Goal: Transaction & Acquisition: Purchase product/service

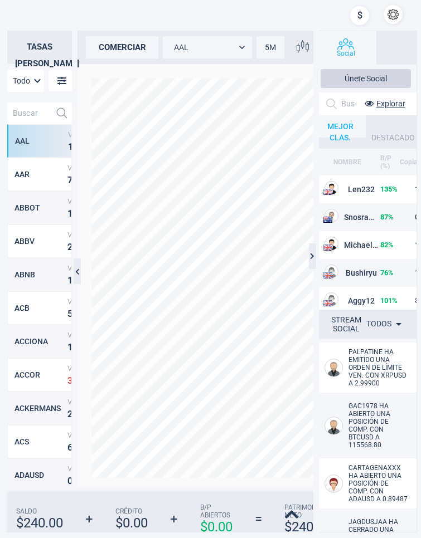
scroll to position [374, 55]
click at [25, 115] on input "text" at bounding box center [28, 114] width 43 height 22
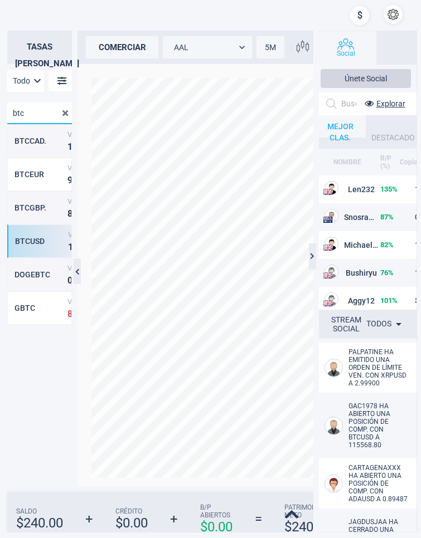
type input "btc"
click at [53, 239] on div "BTCUSD" at bounding box center [40, 241] width 50 height 9
type input "BTCUSD"
click at [138, 54] on div "comerciar" at bounding box center [122, 47] width 72 height 22
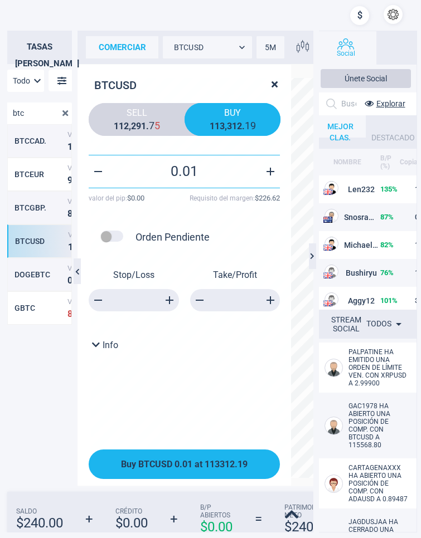
click at [219, 469] on span "Buy BTCUSD 0.01 at 113312.19" at bounding box center [184, 464] width 127 height 11
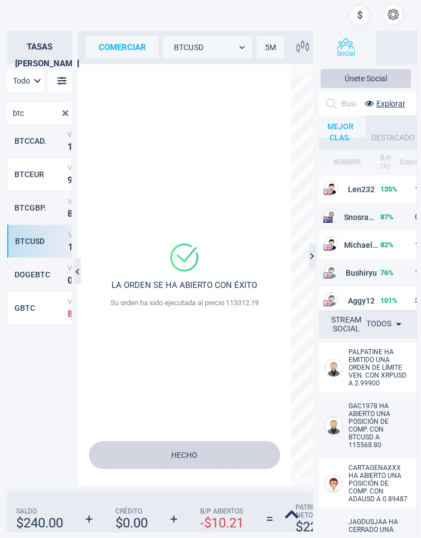
click at [210, 462] on button "Hecho" at bounding box center [184, 455] width 191 height 28
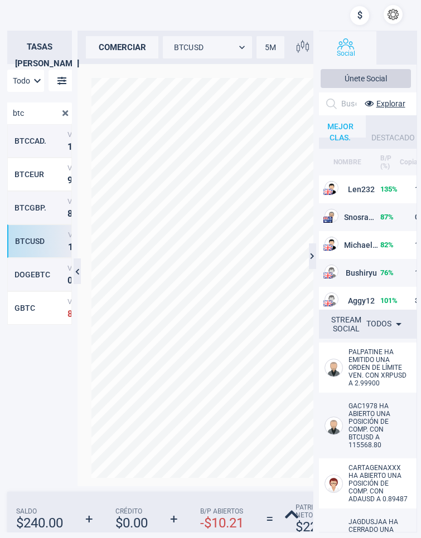
click at [123, 49] on div "comerciar" at bounding box center [122, 47] width 72 height 22
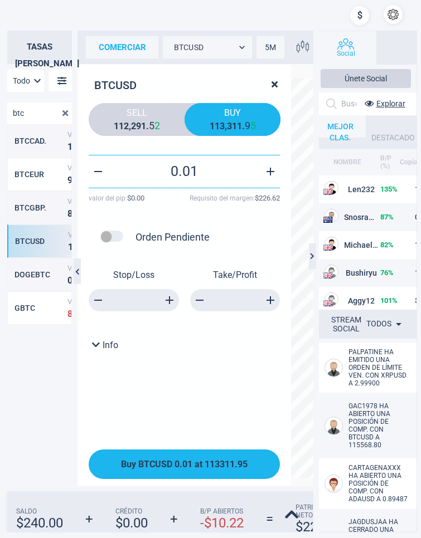
click at [190, 465] on span "Buy BTCUSD 0.01 at 113311.95" at bounding box center [184, 464] width 127 height 11
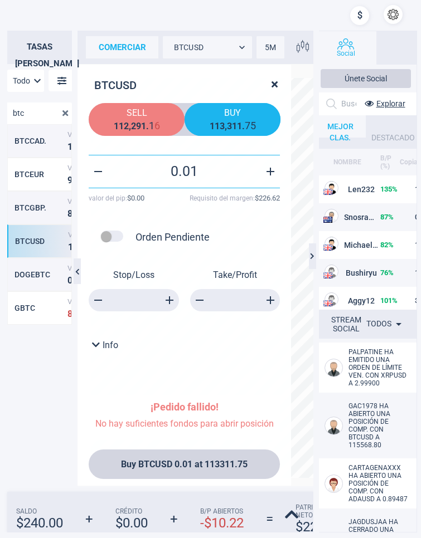
click at [139, 114] on span "Sell" at bounding box center [136, 113] width 79 height 11
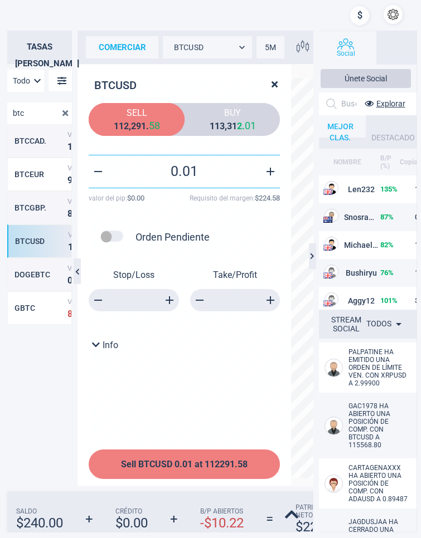
click at [199, 473] on button "Sell BTCUSD 0.01 at 112291.58" at bounding box center [184, 465] width 191 height 30
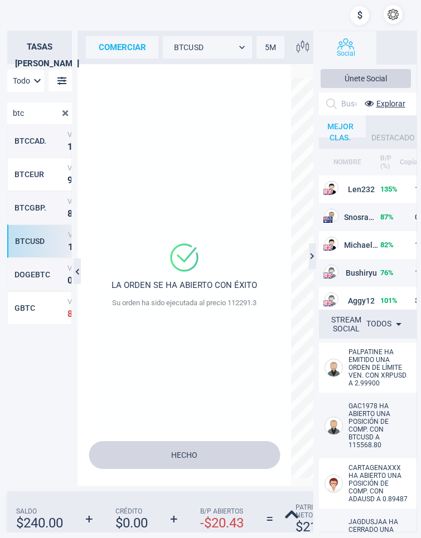
click at [206, 452] on button "Hecho" at bounding box center [184, 455] width 191 height 28
